Goal: Information Seeking & Learning: Learn about a topic

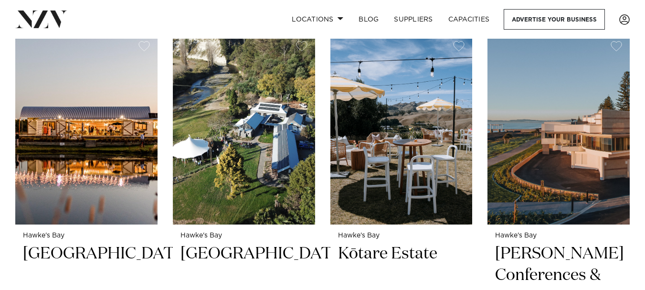
scroll to position [382, 0]
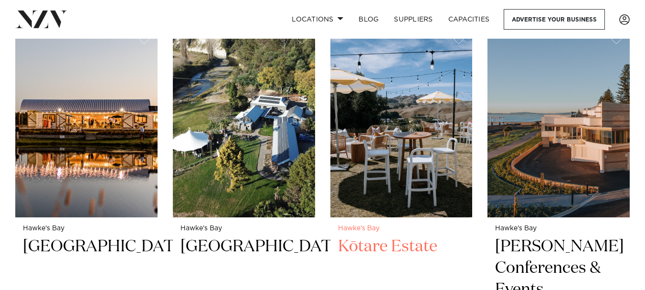
click at [434, 172] on img at bounding box center [401, 121] width 142 height 191
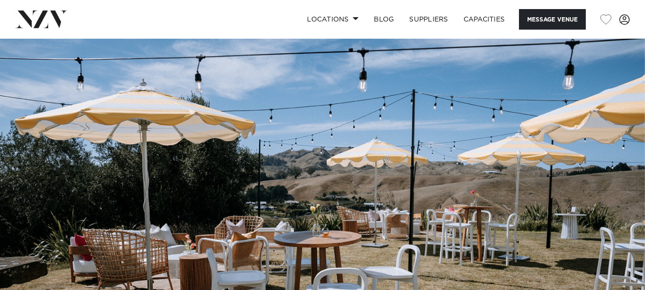
click at [554, 172] on img at bounding box center [322, 190] width 645 height 302
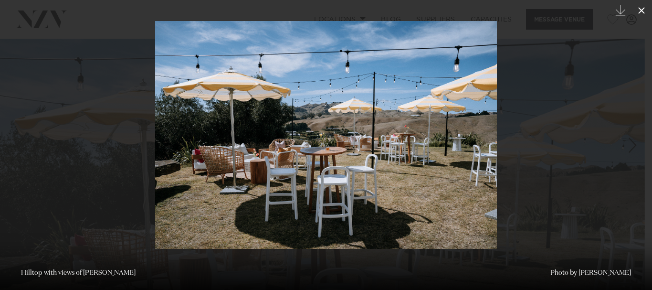
click at [640, 6] on icon at bounding box center [641, 10] width 11 height 11
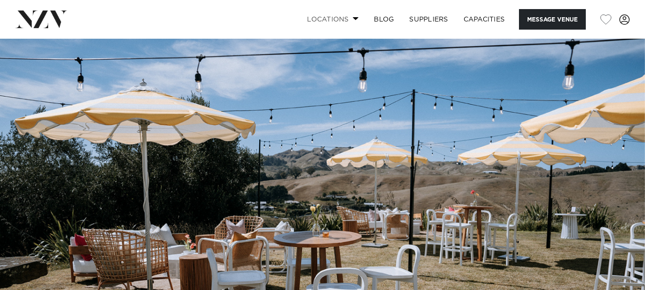
click at [339, 24] on link "Locations" at bounding box center [332, 19] width 67 height 21
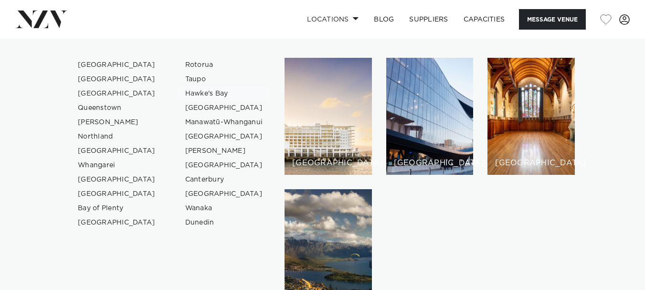
click at [217, 97] on link "Hawke's Bay" at bounding box center [224, 93] width 93 height 14
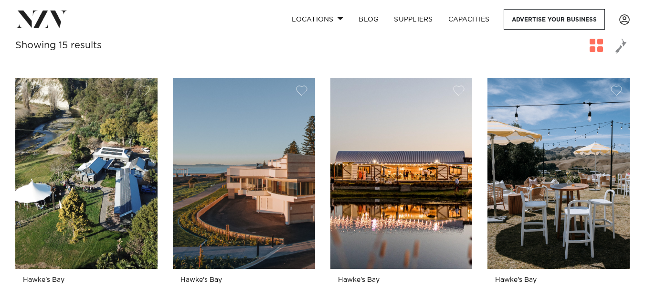
scroll to position [385, 0]
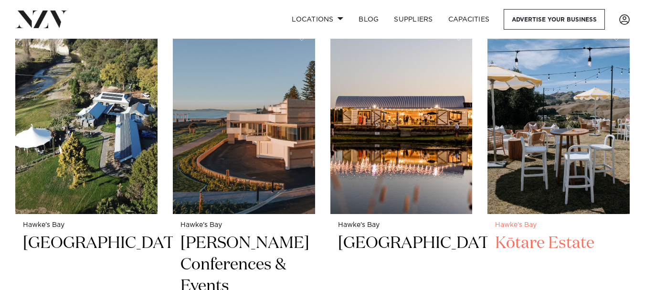
click at [559, 107] on img at bounding box center [559, 118] width 142 height 191
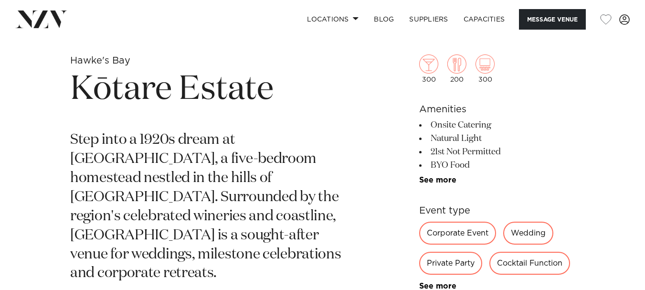
scroll to position [344, 0]
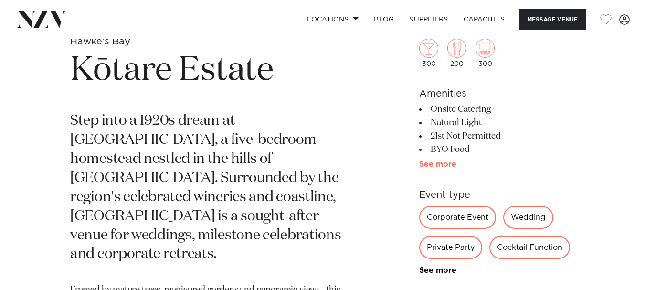
click at [446, 160] on link "See more" at bounding box center [456, 164] width 75 height 8
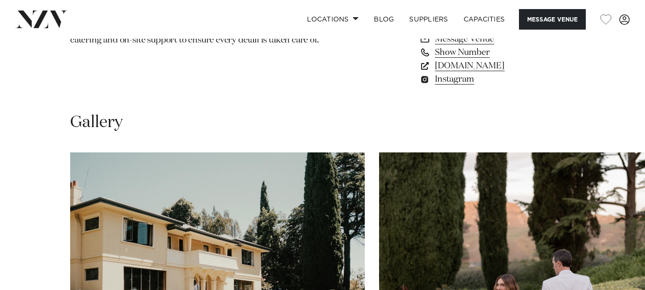
scroll to position [879, 0]
